Goal: Find specific page/section: Find specific page/section

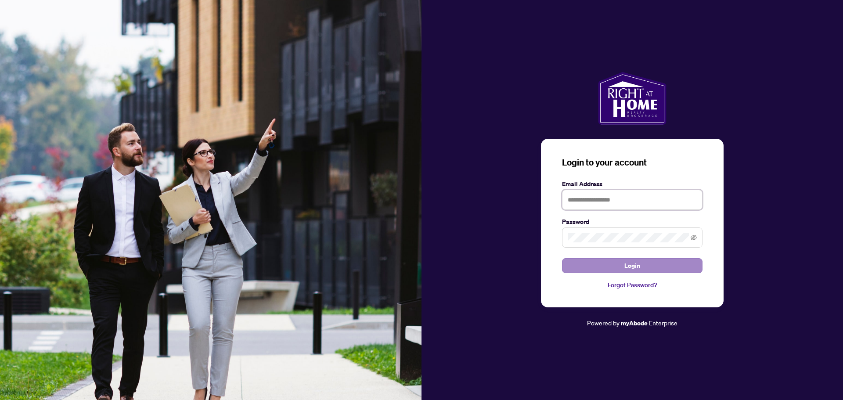
type input "**********"
click at [658, 264] on button "Login" at bounding box center [632, 265] width 141 height 15
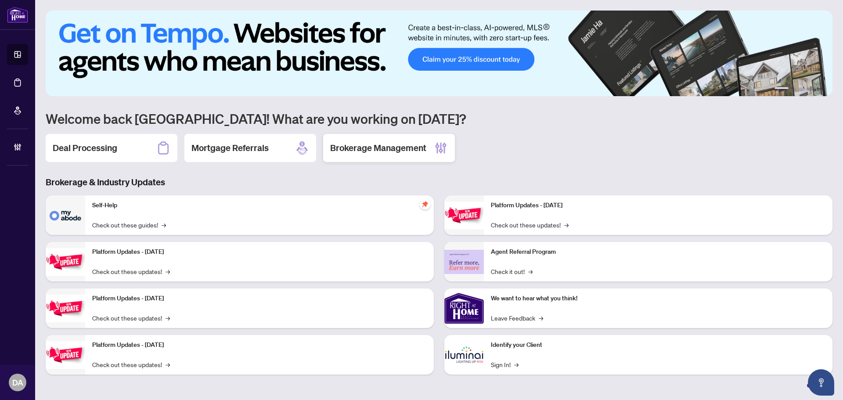
click at [378, 141] on div "Brokerage Management" at bounding box center [389, 148] width 132 height 28
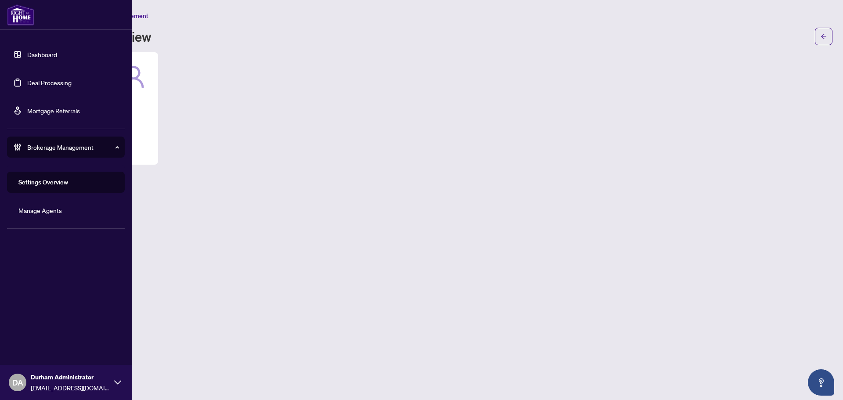
drag, startPoint x: 5, startPoint y: 127, endPoint x: 14, endPoint y: 127, distance: 9.7
click at [12, 127] on ul "Dashboard Deal Processing Mortgage Referrals Brokerage Management Settings Over…" at bounding box center [66, 132] width 132 height 191
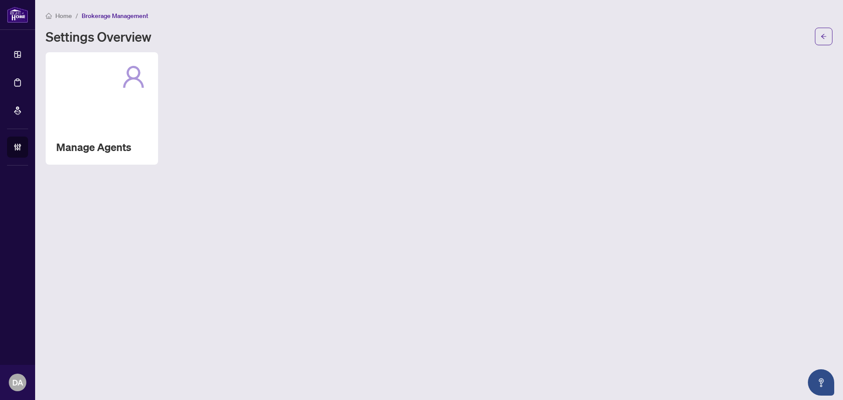
click at [162, 103] on div "Manage Agents" at bounding box center [439, 108] width 787 height 112
click at [142, 107] on div "Manage Agents" at bounding box center [102, 108] width 112 height 112
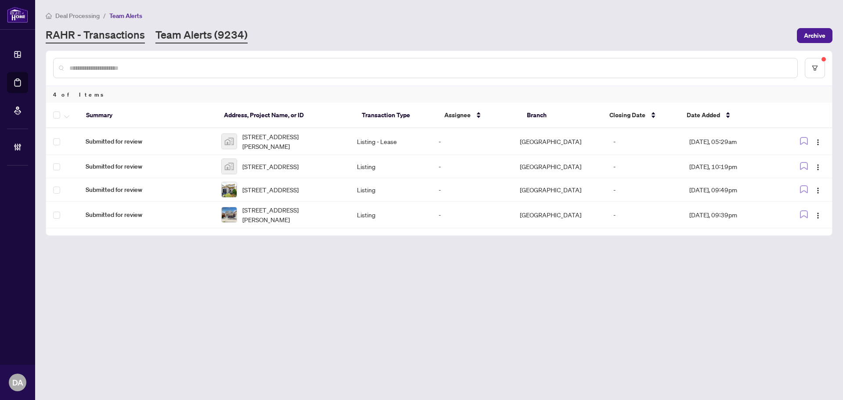
click at [122, 32] on link "RAHR - Transactions" at bounding box center [95, 36] width 99 height 16
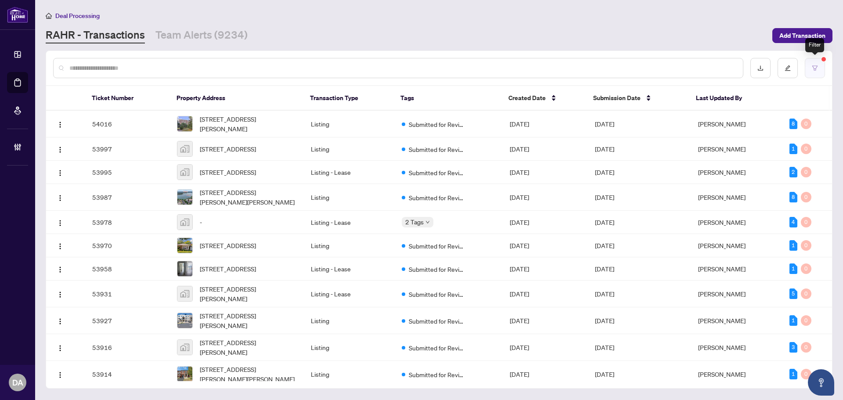
click at [819, 69] on button "button" at bounding box center [815, 68] width 20 height 20
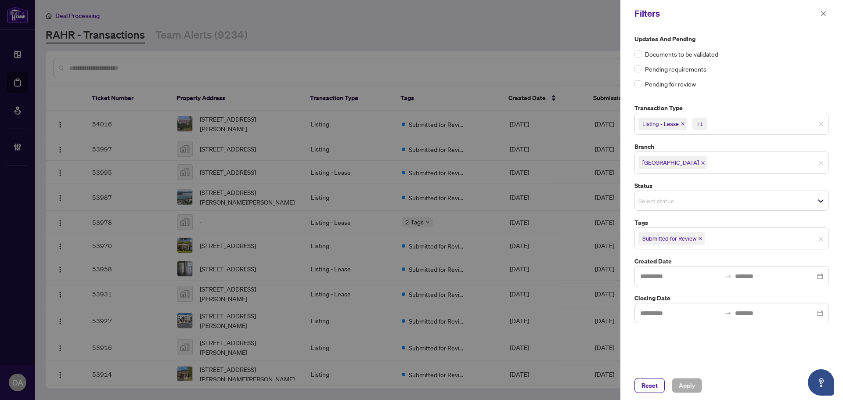
click at [674, 165] on span "[GEOGRAPHIC_DATA]" at bounding box center [670, 162] width 57 height 9
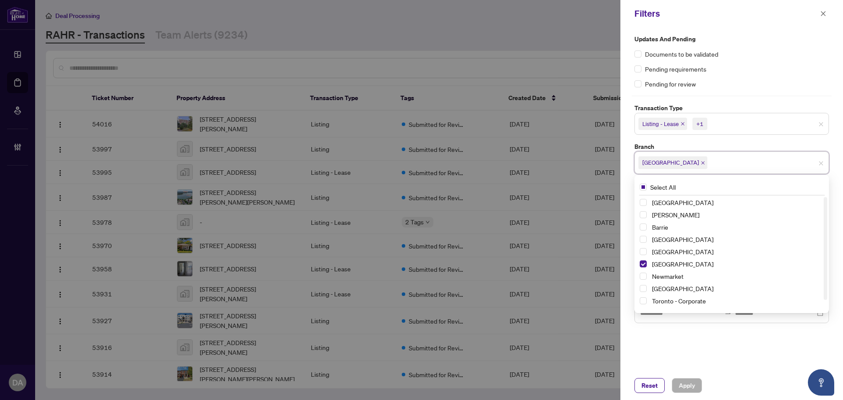
click at [648, 253] on div "[GEOGRAPHIC_DATA]" at bounding box center [732, 251] width 184 height 11
click at [644, 254] on span "Select Durham" at bounding box center [643, 251] width 7 height 7
click at [644, 263] on span "Select Mississauga" at bounding box center [643, 263] width 7 height 7
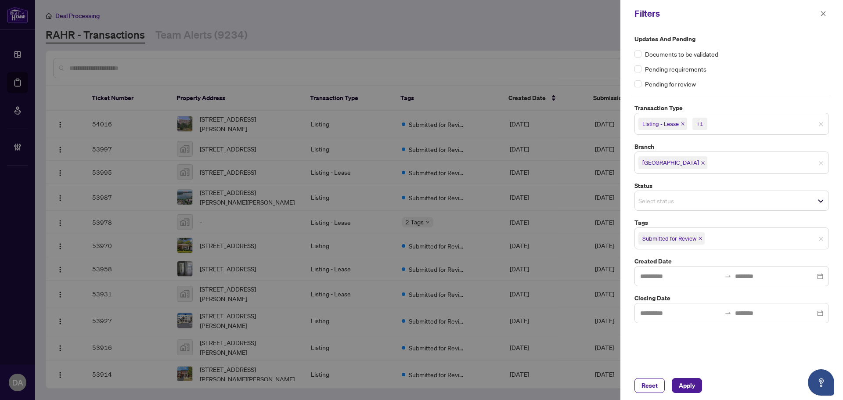
click at [703, 140] on div "Updates and Pending Documents to be validated Pending requirements Pending for …" at bounding box center [732, 178] width 200 height 289
click at [706, 242] on div "Submitted for Review" at bounding box center [671, 238] width 72 height 14
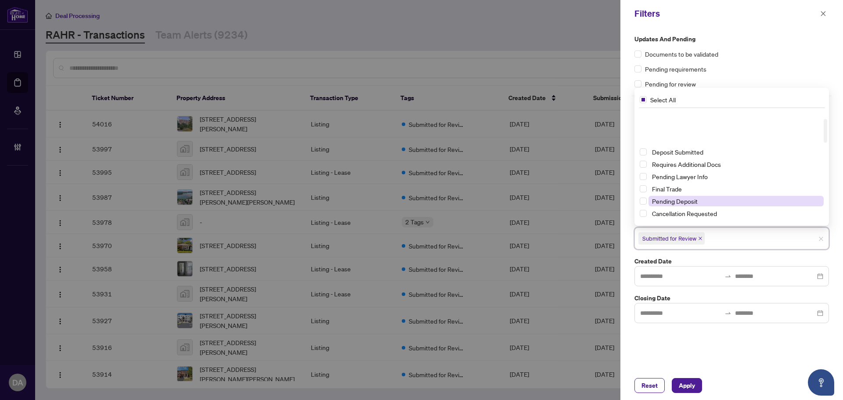
scroll to position [44, 0]
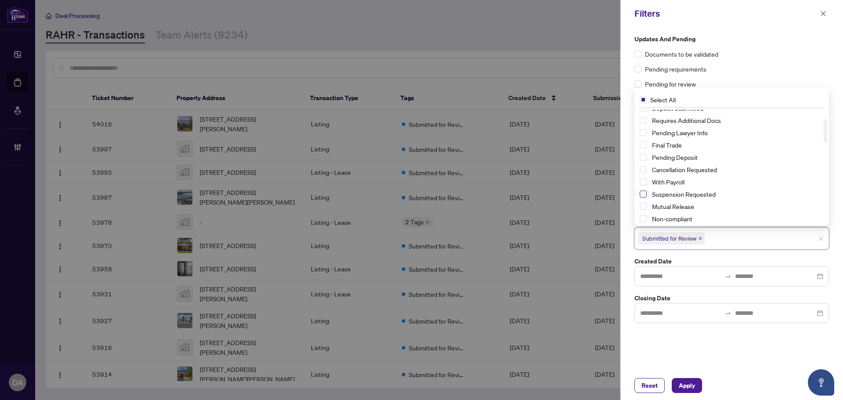
click at [641, 193] on span "Select Suspension Requested" at bounding box center [643, 194] width 7 height 7
click at [643, 168] on span "Select Cancellation Requested" at bounding box center [643, 169] width 7 height 7
click at [644, 207] on span "Select Mutual Release" at bounding box center [643, 206] width 7 height 7
click at [740, 259] on label "Created Date" at bounding box center [732, 261] width 195 height 10
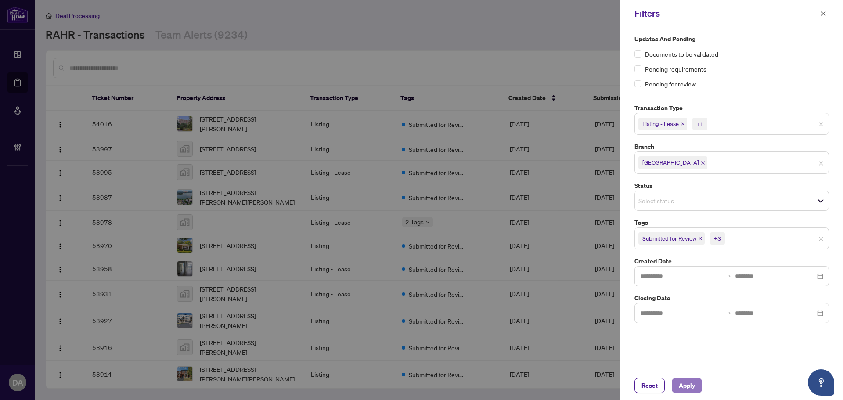
click at [696, 384] on button "Apply" at bounding box center [687, 385] width 30 height 15
